Goal: Information Seeking & Learning: Find specific page/section

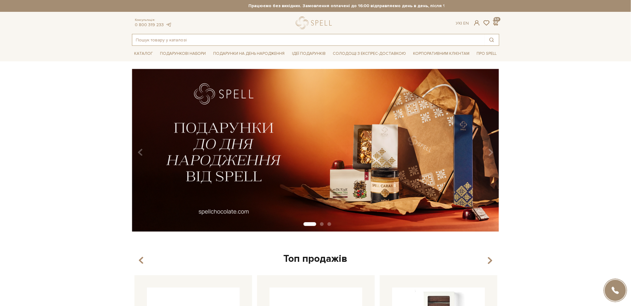
click at [200, 38] on input "text" at bounding box center [308, 39] width 353 height 11
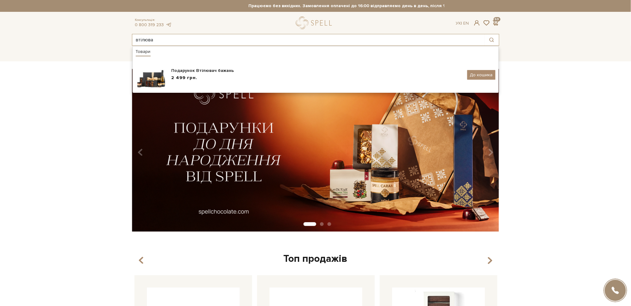
type input "втілюва"
click at [60, 97] on div "slide 2 of 3" at bounding box center [315, 148] width 631 height 159
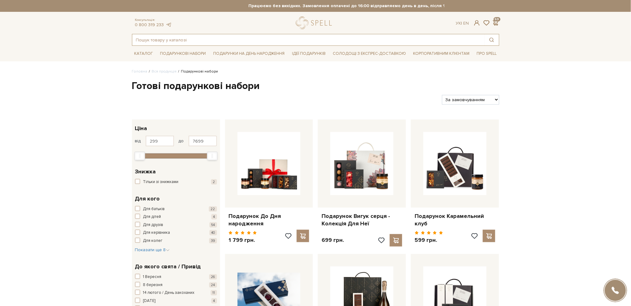
click at [218, 39] on input "text" at bounding box center [308, 39] width 353 height 11
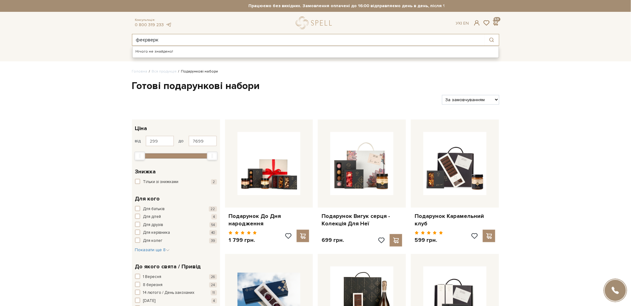
type input "феєрверк"
